Goal: Task Accomplishment & Management: Manage account settings

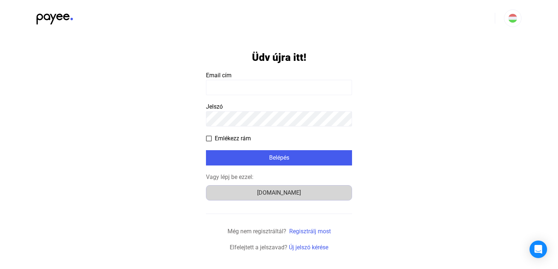
click at [281, 197] on div "[DOMAIN_NAME]" at bounding box center [278, 193] width 141 height 9
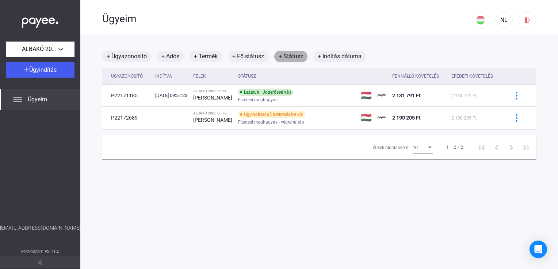
click at [288, 58] on font "+ Státusz" at bounding box center [291, 56] width 24 height 9
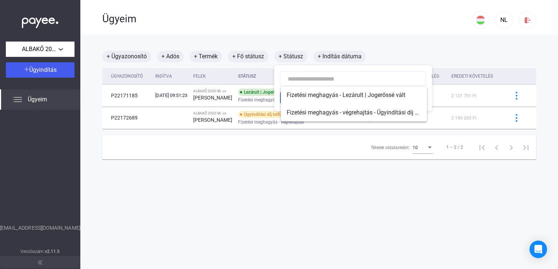
click at [272, 36] on div at bounding box center [279, 134] width 558 height 269
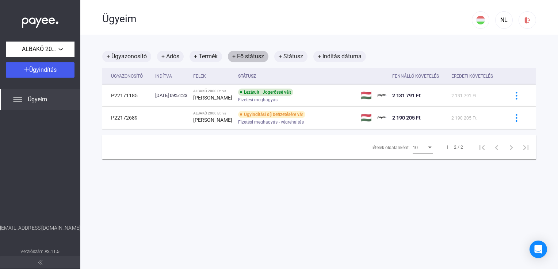
click at [235, 56] on font "+ Fő státusz" at bounding box center [248, 56] width 32 height 9
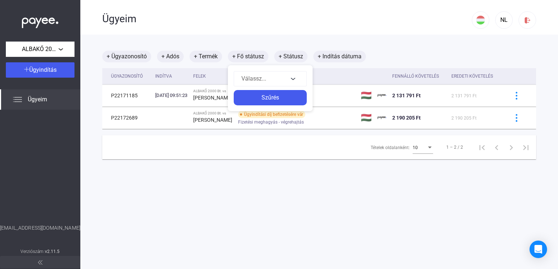
click at [253, 28] on div at bounding box center [279, 134] width 558 height 269
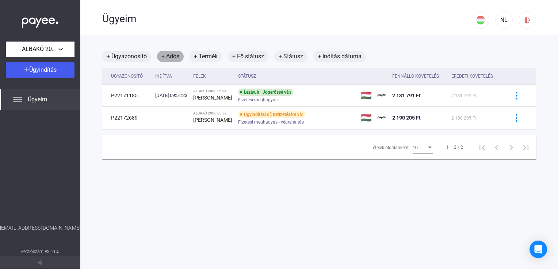
click at [177, 56] on font "+ Adós" at bounding box center [170, 56] width 18 height 9
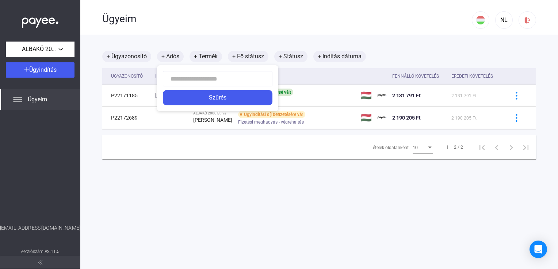
click at [209, 25] on div at bounding box center [279, 134] width 558 height 269
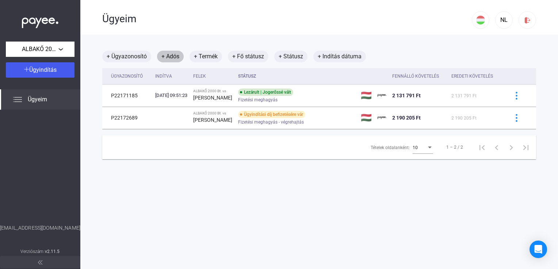
click at [177, 54] on font "+ Adós" at bounding box center [170, 56] width 18 height 9
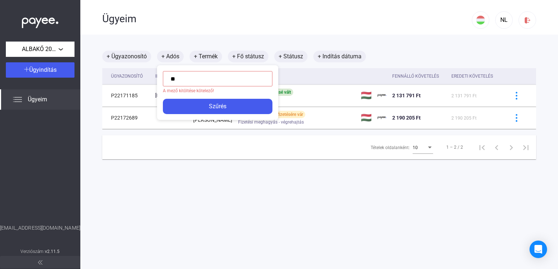
type input "*"
click at [190, 203] on div at bounding box center [279, 134] width 558 height 269
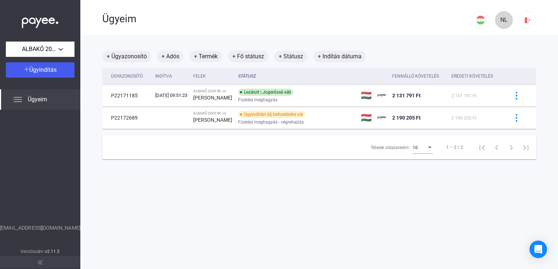
click at [500, 21] on font "NL" at bounding box center [503, 19] width 7 height 7
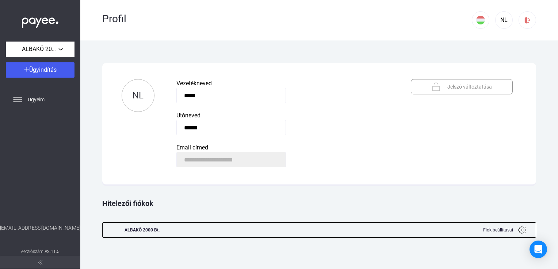
click at [505, 33] on div "NL" at bounding box center [504, 18] width 64 height 36
click at [59, 47] on div "ALBAKŐ 2000 Bt." at bounding box center [40, 49] width 64 height 9
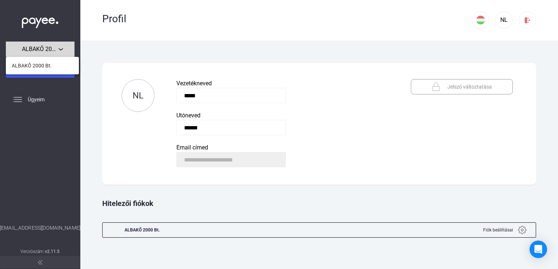
click at [59, 47] on div at bounding box center [279, 134] width 558 height 269
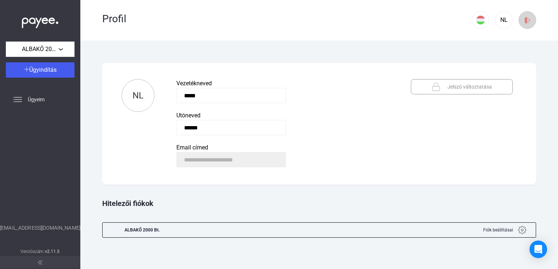
click at [527, 22] on img at bounding box center [527, 20] width 8 height 8
